Goal: Task Accomplishment & Management: Manage account settings

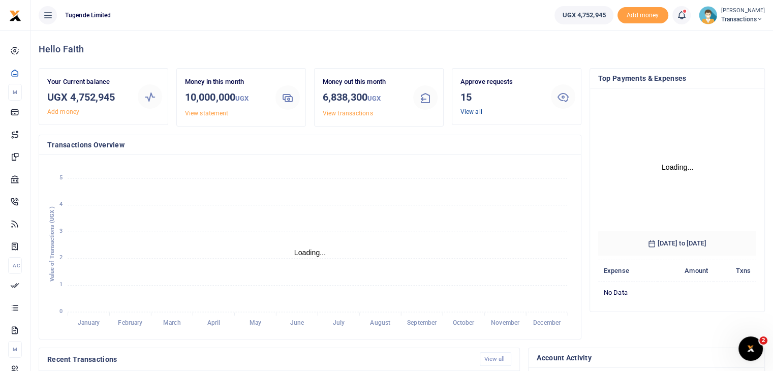
click at [469, 113] on link "View all" at bounding box center [472, 111] width 22 height 7
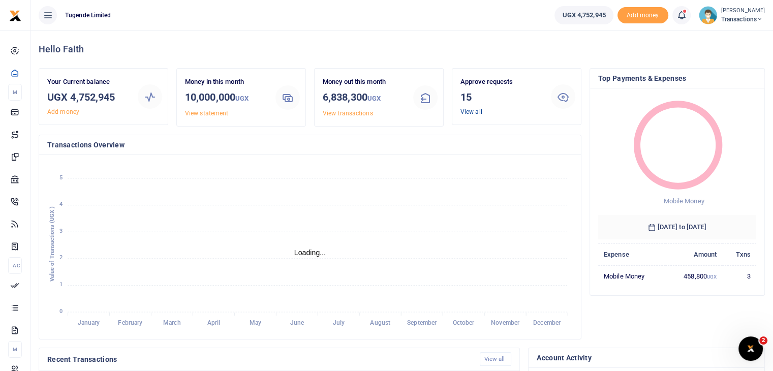
scroll to position [8, 8]
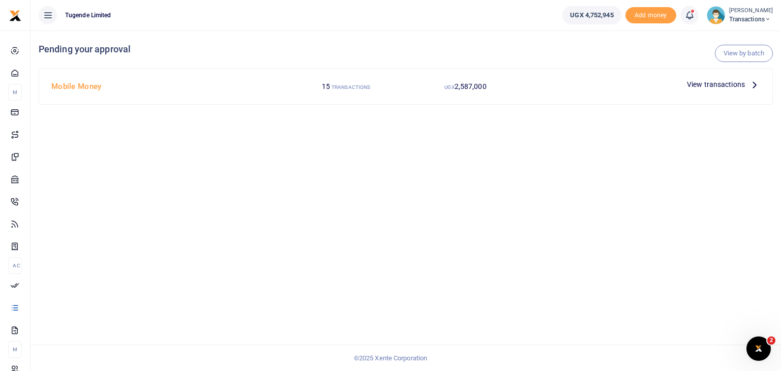
click at [715, 84] on span "View transactions" at bounding box center [716, 84] width 58 height 11
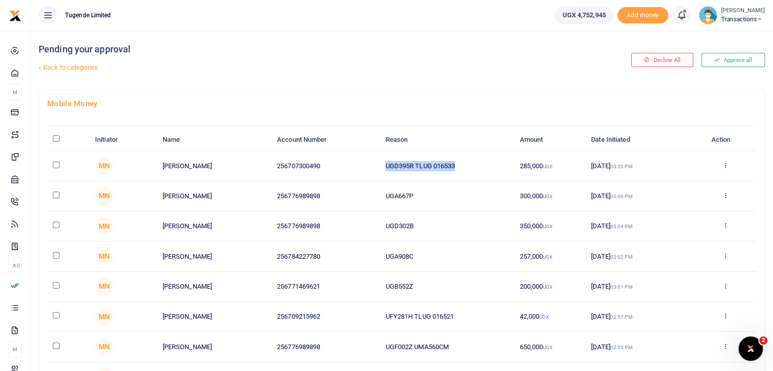
drag, startPoint x: 384, startPoint y: 164, endPoint x: 466, endPoint y: 164, distance: 81.9
click at [466, 164] on td "UGD395R TLUG 016533" at bounding box center [447, 166] width 134 height 30
copy td "UGD395R TLUG 016533"
click at [54, 163] on input "checkbox" at bounding box center [56, 165] width 7 height 7
checkbox input "true"
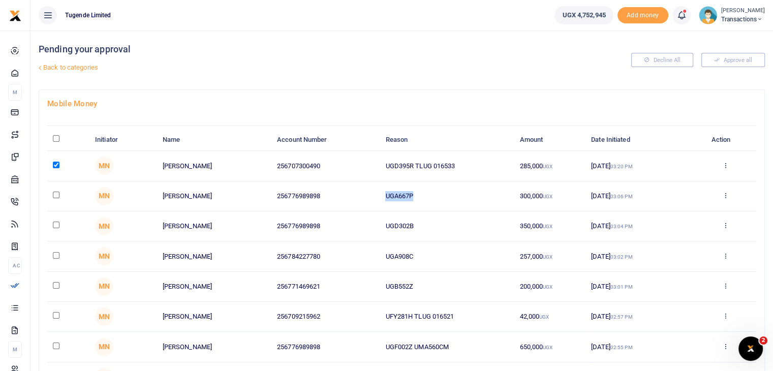
drag, startPoint x: 383, startPoint y: 193, endPoint x: 436, endPoint y: 196, distance: 53.0
click at [436, 196] on td "UGA667P" at bounding box center [447, 197] width 134 height 30
copy td "UGA667P"
click at [55, 192] on input "checkbox" at bounding box center [56, 195] width 7 height 7
checkbox input "true"
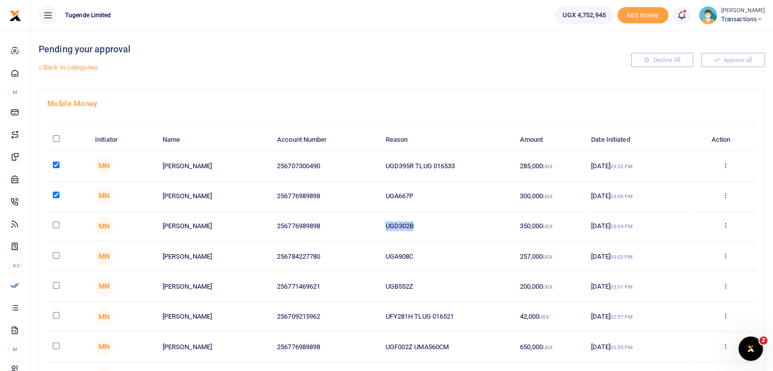
drag, startPoint x: 383, startPoint y: 228, endPoint x: 450, endPoint y: 227, distance: 67.1
click at [450, 227] on td "UGD302B" at bounding box center [447, 227] width 134 height 30
copy td "UGD302B"
click at [55, 224] on input "checkbox" at bounding box center [56, 225] width 7 height 7
checkbox input "true"
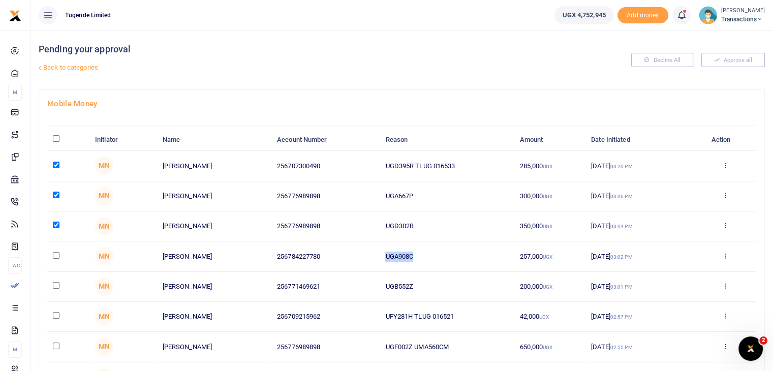
drag, startPoint x: 387, startPoint y: 259, endPoint x: 462, endPoint y: 255, distance: 74.8
click at [462, 255] on td "UGA908C" at bounding box center [447, 257] width 134 height 30
copy td "UGA908C"
click at [55, 254] on input "checkbox" at bounding box center [56, 255] width 7 height 7
checkbox input "true"
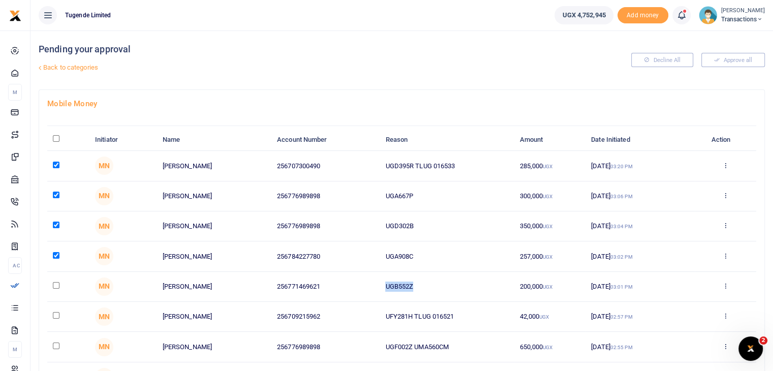
drag, startPoint x: 383, startPoint y: 287, endPoint x: 445, endPoint y: 285, distance: 61.5
click at [445, 285] on td "UGB552Z" at bounding box center [447, 287] width 134 height 30
copy td "UGB552Z"
click at [56, 282] on input "checkbox" at bounding box center [56, 285] width 7 height 7
checkbox input "true"
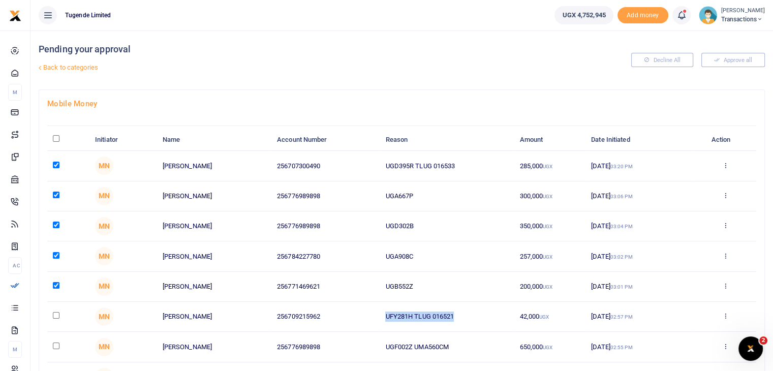
drag, startPoint x: 383, startPoint y: 314, endPoint x: 485, endPoint y: 315, distance: 101.7
click at [485, 315] on td "UFY281H TLUG 016521" at bounding box center [447, 317] width 134 height 30
copy td "UFY281H TLUG 016521"
click at [56, 314] on input "checkbox" at bounding box center [56, 315] width 7 height 7
checkbox input "true"
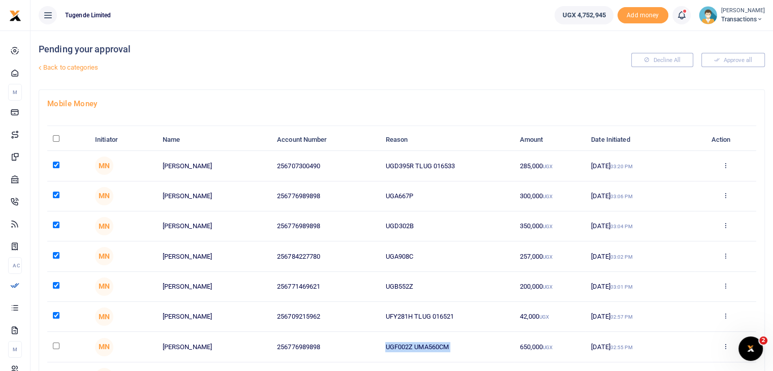
drag, startPoint x: 383, startPoint y: 346, endPoint x: 516, endPoint y: 344, distance: 133.2
click at [516, 344] on tr "MN Wilson Kamugisha 256776989898 UGF002Z UMA560CM 650,000 UGX 03 Sep 2025 02:55…" at bounding box center [401, 347] width 709 height 30
copy td "UGF002Z UMA560CM"
click at [57, 344] on input "checkbox" at bounding box center [56, 346] width 7 height 7
checkbox input "true"
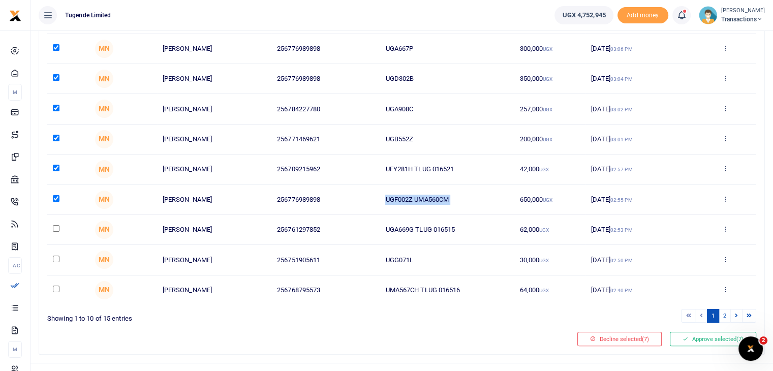
scroll to position [159, 0]
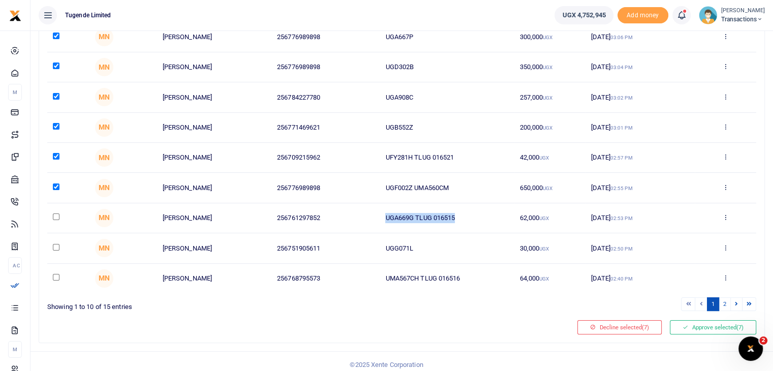
drag, startPoint x: 381, startPoint y: 216, endPoint x: 478, endPoint y: 218, distance: 97.1
click at [478, 218] on td "UGA669G TLUG 016515" at bounding box center [447, 218] width 134 height 30
copy td "UGA669G TLUG 016515"
click at [56, 216] on input "checkbox" at bounding box center [56, 217] width 7 height 7
checkbox input "true"
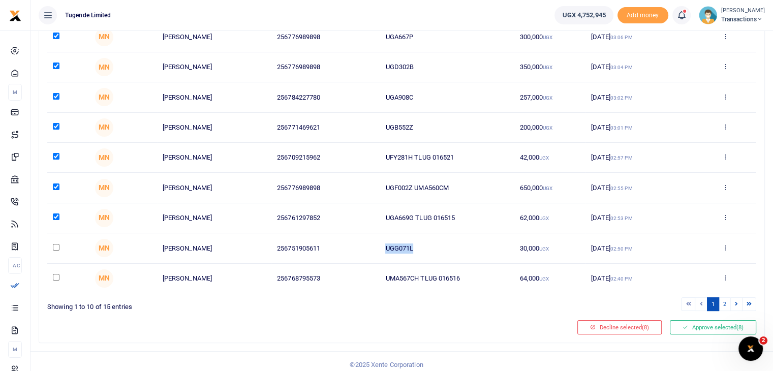
drag, startPoint x: 384, startPoint y: 247, endPoint x: 473, endPoint y: 248, distance: 89.5
click at [473, 248] on td "UGG071L" at bounding box center [447, 248] width 134 height 30
copy td "UGG071L"
click at [55, 246] on input "checkbox" at bounding box center [56, 247] width 7 height 7
checkbox input "true"
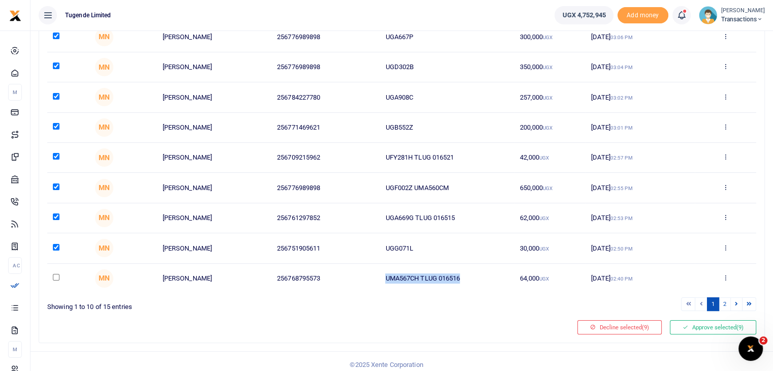
drag, startPoint x: 386, startPoint y: 277, endPoint x: 502, endPoint y: 275, distance: 116.4
click at [502, 275] on td "UMA567CH TLUG 016516" at bounding box center [447, 278] width 134 height 29
copy td "UMA567CH TLUG 016516"
click at [57, 274] on input "checkbox" at bounding box center [56, 277] width 7 height 7
checkbox input "true"
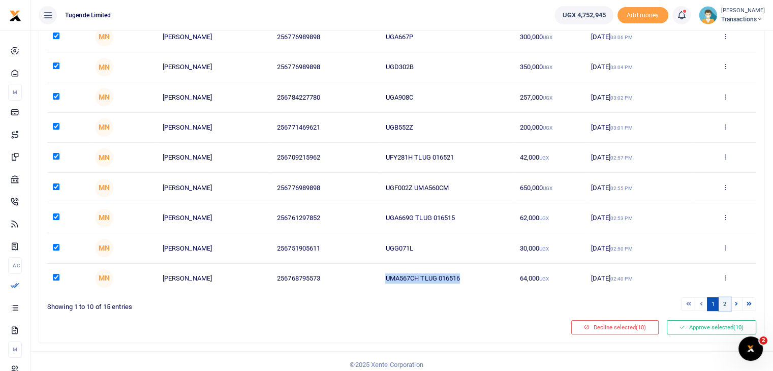
click at [725, 306] on link "2" at bounding box center [725, 304] width 12 height 14
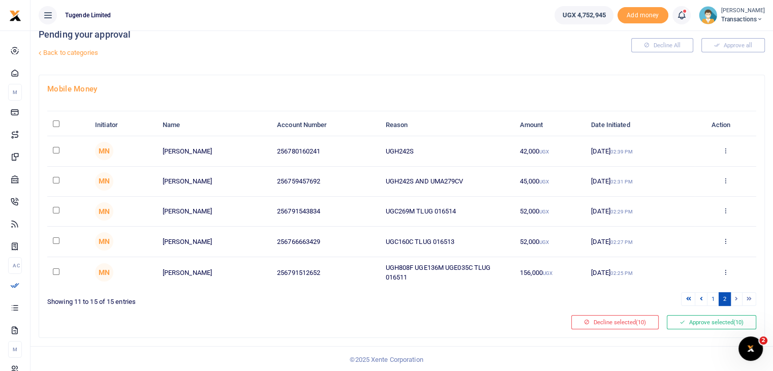
click at [724, 304] on link "2" at bounding box center [725, 299] width 12 height 14
drag, startPoint x: 385, startPoint y: 147, endPoint x: 458, endPoint y: 147, distance: 72.7
click at [458, 147] on td "UGH242S" at bounding box center [447, 151] width 134 height 30
click at [55, 148] on input "checkbox" at bounding box center [56, 150] width 7 height 7
checkbox input "true"
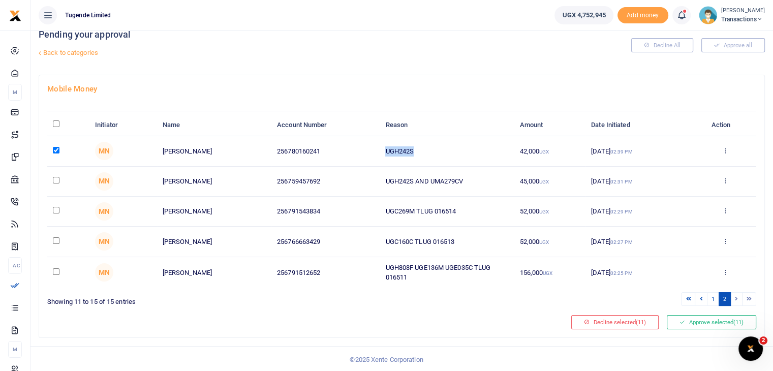
click at [55, 179] on input "checkbox" at bounding box center [56, 180] width 7 height 7
checkbox input "true"
drag, startPoint x: 385, startPoint y: 208, endPoint x: 474, endPoint y: 200, distance: 89.3
click at [474, 200] on td "UGC269M TLUG 016514" at bounding box center [447, 212] width 134 height 30
click at [53, 210] on input "checkbox" at bounding box center [56, 210] width 7 height 7
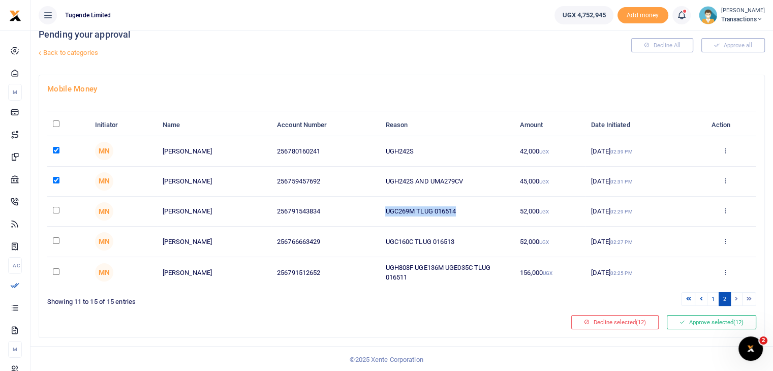
checkbox input "true"
drag, startPoint x: 382, startPoint y: 241, endPoint x: 495, endPoint y: 239, distance: 112.4
click at [495, 239] on td "UGC160C TLUG 016513" at bounding box center [447, 242] width 134 height 30
click at [56, 237] on input "checkbox" at bounding box center [56, 240] width 7 height 7
checkbox input "true"
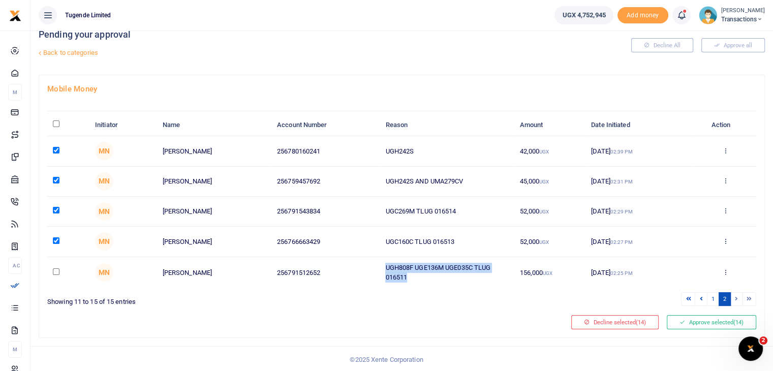
drag, startPoint x: 385, startPoint y: 265, endPoint x: 408, endPoint y: 286, distance: 31.0
click at [408, 286] on td "UGH808F UGE136M UGE035C TLUG 016511" at bounding box center [447, 272] width 134 height 31
click at [421, 285] on td "UGH808F UGE136M UGE035C TLUG 016511" at bounding box center [447, 272] width 134 height 31
drag, startPoint x: 415, startPoint y: 281, endPoint x: 380, endPoint y: 262, distance: 39.6
click at [380, 262] on td "UGH808F UGE136M UGE035C TLUG 016511" at bounding box center [447, 272] width 134 height 31
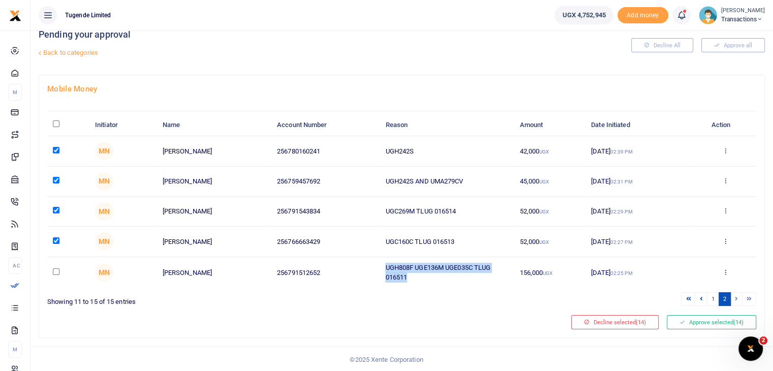
click at [57, 273] on input "checkbox" at bounding box center [56, 271] width 7 height 7
checkbox input "true"
click at [704, 323] on button "Approve selected (15)" at bounding box center [711, 322] width 89 height 14
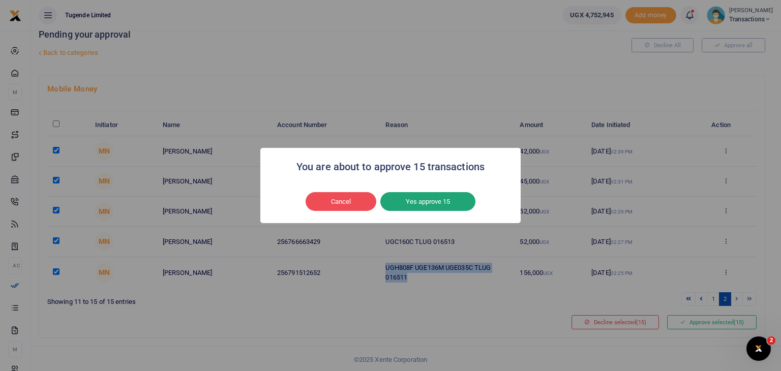
click at [445, 200] on button "Yes approve 15" at bounding box center [427, 201] width 95 height 19
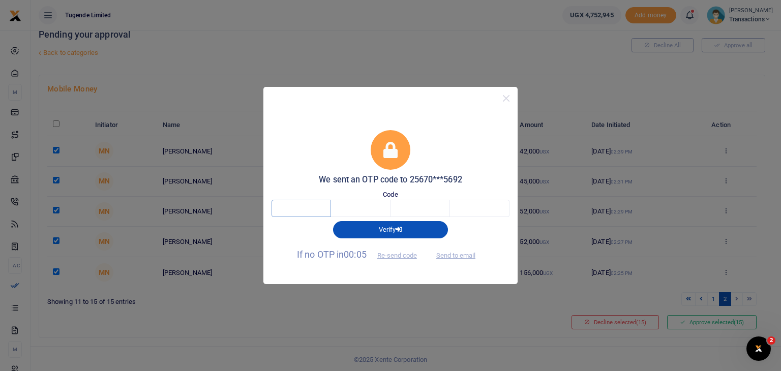
click at [313, 210] on input "text" at bounding box center [301, 208] width 59 height 17
type input "7"
type input "5"
type input "6"
type input "2"
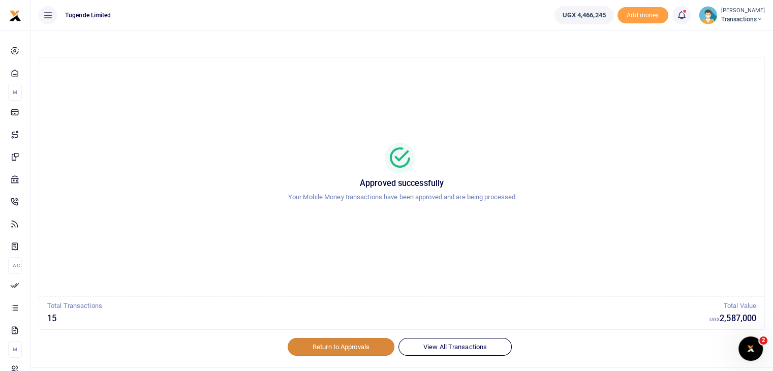
click at [323, 345] on link "Return to Approvals" at bounding box center [341, 346] width 107 height 17
